Goal: Task Accomplishment & Management: Manage account settings

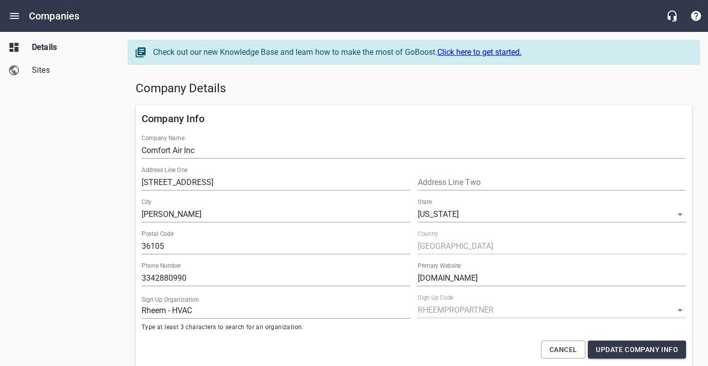
select select "62"
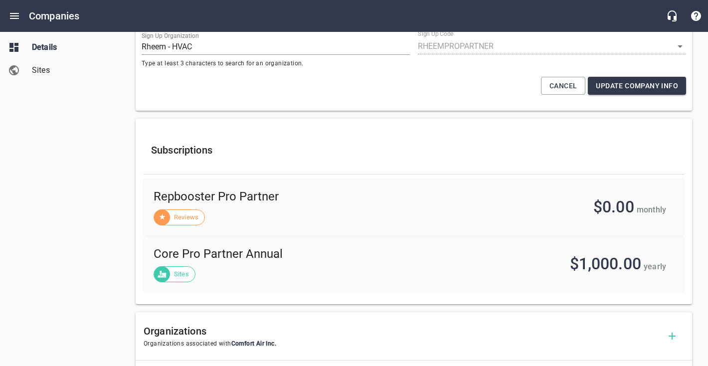
click at [109, 224] on div "Details Sites" at bounding box center [60, 183] width 120 height 366
click at [373, 79] on div "Cancel Update Company Info" at bounding box center [414, 86] width 552 height 26
click at [39, 216] on div "Details Sites" at bounding box center [60, 183] width 120 height 366
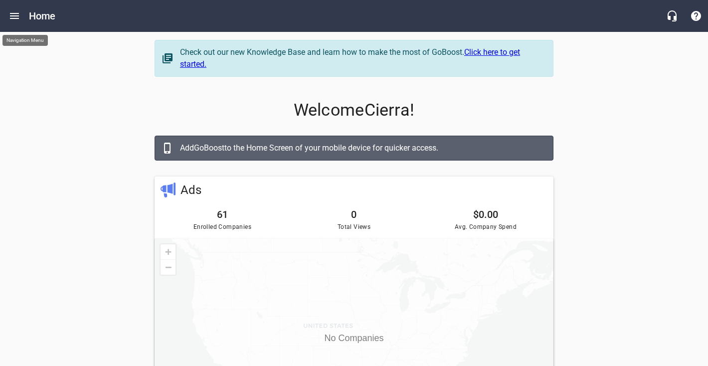
click at [12, 22] on button "Open drawer" at bounding box center [14, 16] width 24 height 24
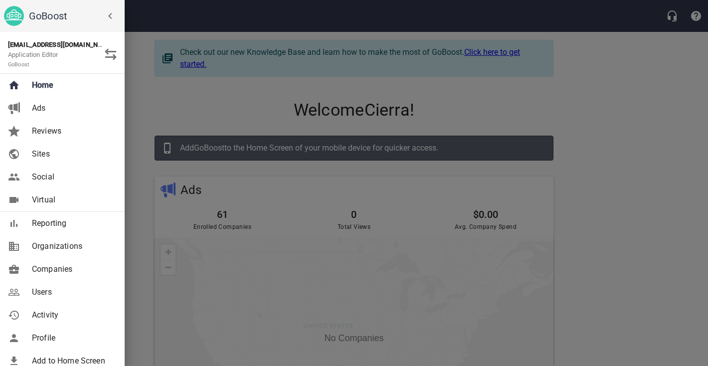
click at [60, 268] on span "Companies" at bounding box center [72, 269] width 81 height 12
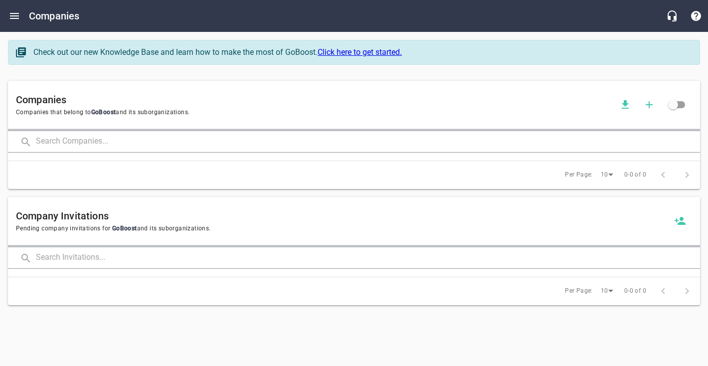
click at [108, 140] on input "text" at bounding box center [368, 141] width 664 height 21
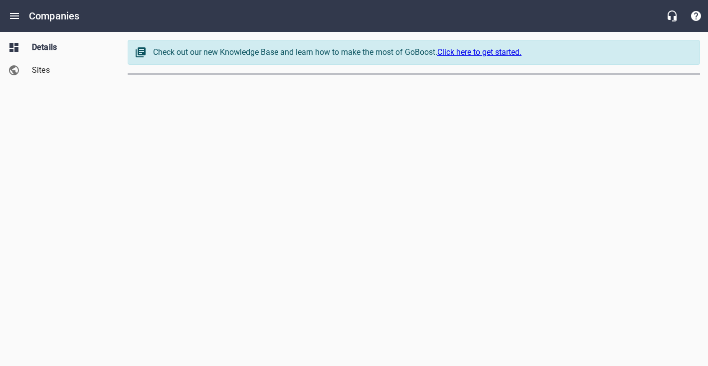
select select "[US_STATE]"
select select "62"
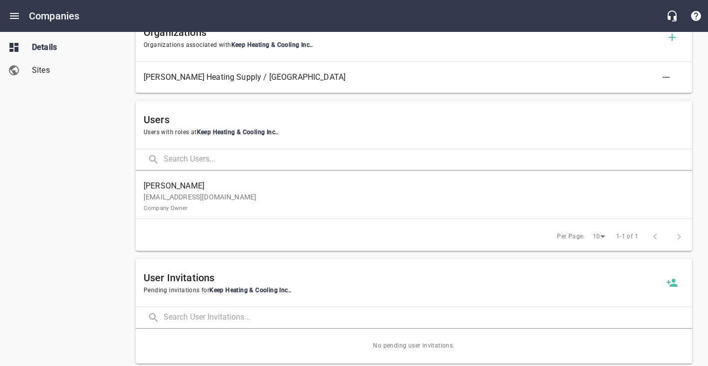
scroll to position [562, 0]
click at [205, 195] on p "[EMAIL_ADDRESS][DOMAIN_NAME] Company Owner" at bounding box center [410, 202] width 533 height 21
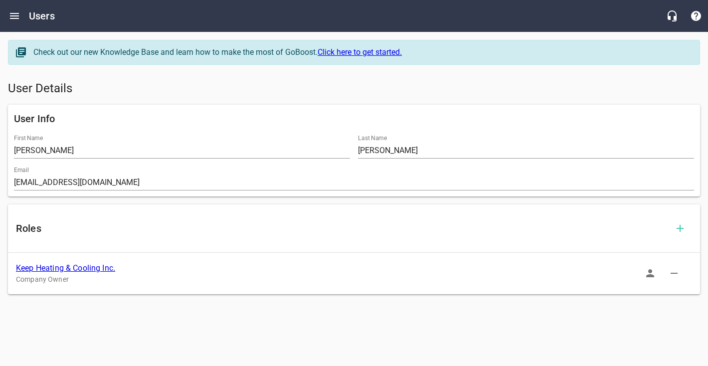
click at [651, 275] on icon "button" at bounding box center [650, 273] width 8 height 8
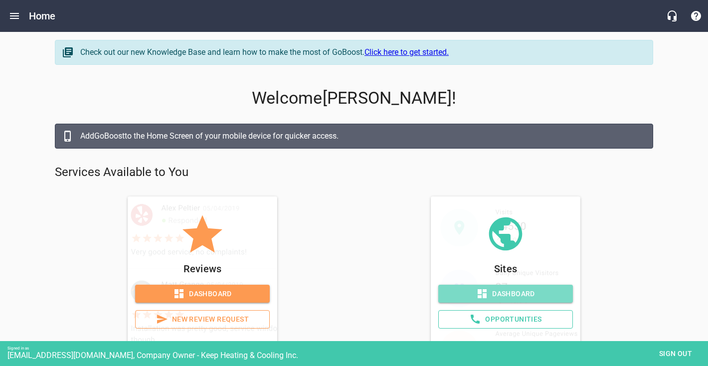
click at [551, 295] on span "Dashboard" at bounding box center [505, 294] width 119 height 12
